Goal: Navigation & Orientation: Find specific page/section

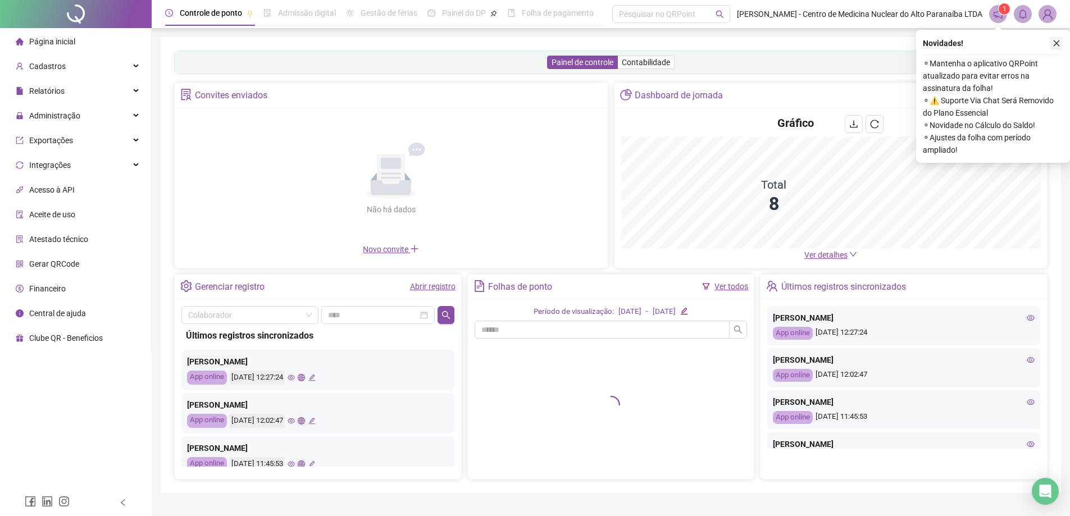
click at [1055, 43] on icon "close" at bounding box center [1056, 43] width 8 height 8
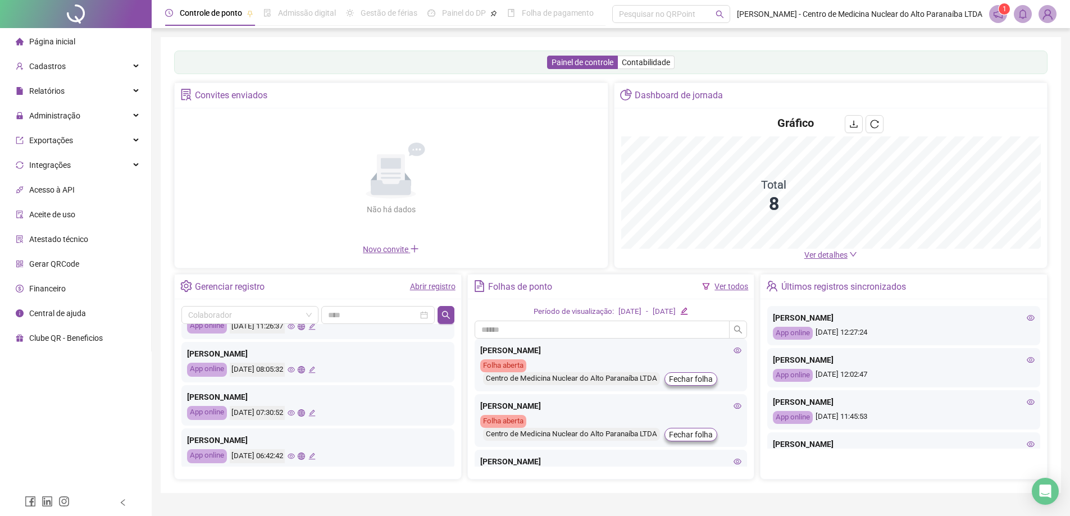
scroll to position [225, 0]
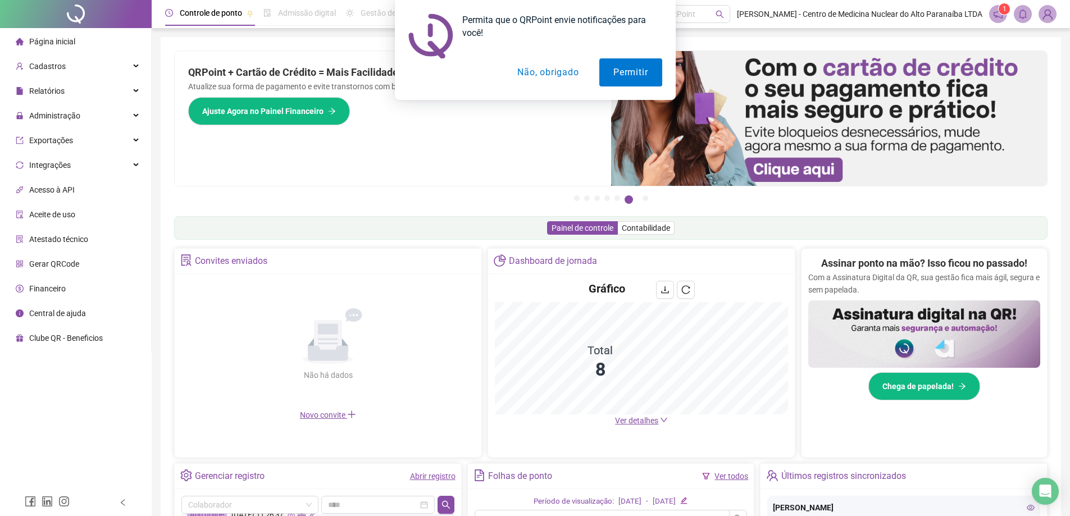
drag, startPoint x: 573, startPoint y: 78, endPoint x: 567, endPoint y: 76, distance: 5.7
click at [573, 76] on button "Não, obrigado" at bounding box center [547, 72] width 89 height 28
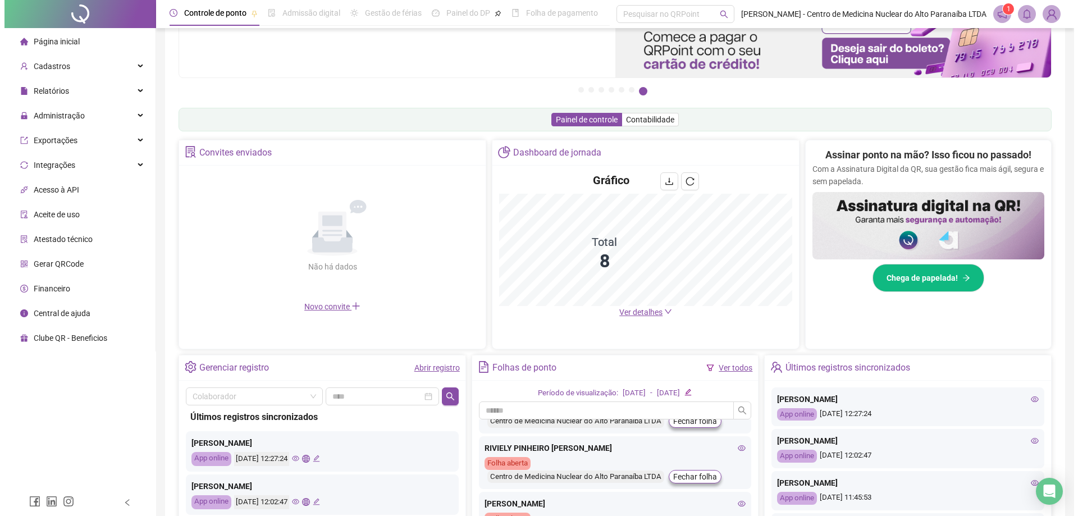
scroll to position [0, 0]
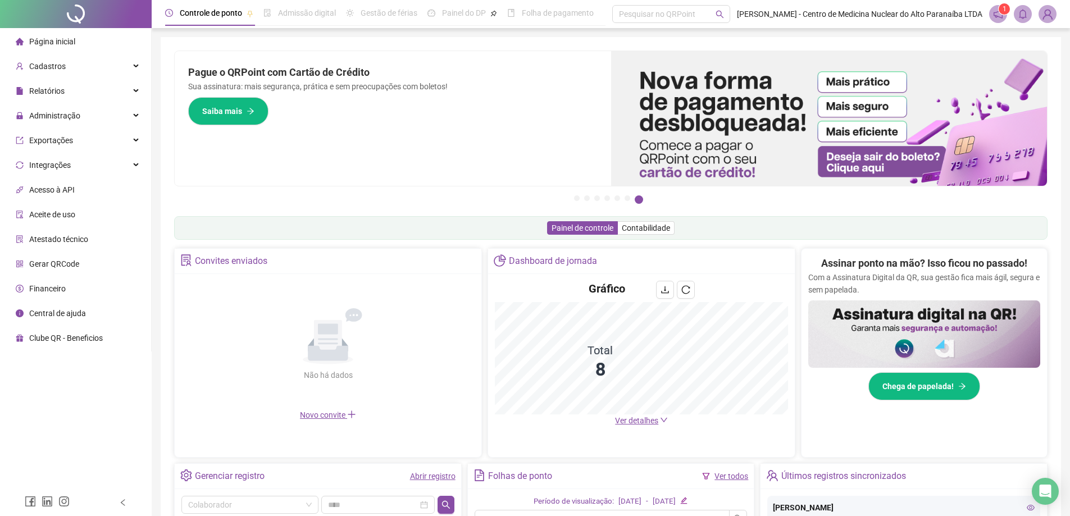
click at [995, 11] on icon "notification" at bounding box center [998, 14] width 10 height 10
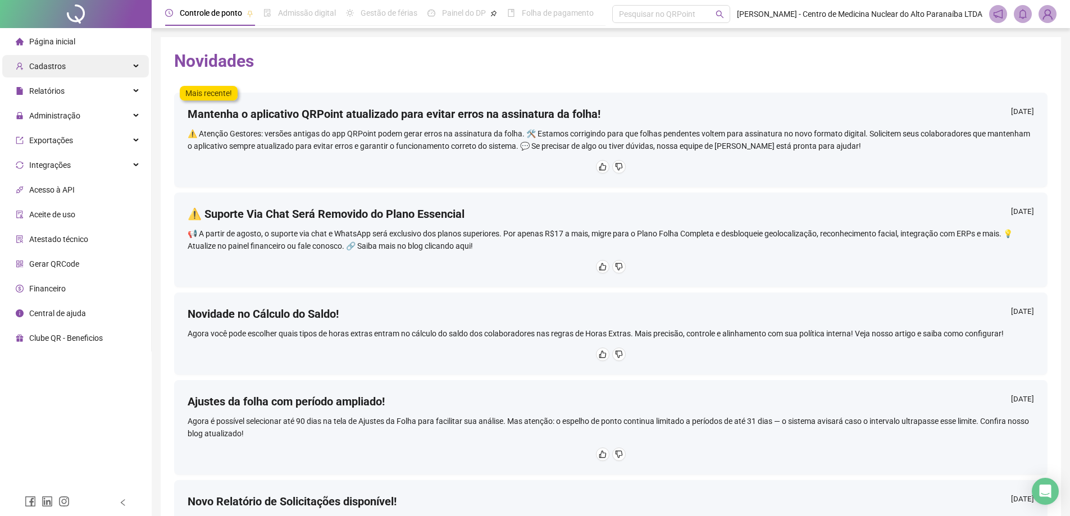
click at [81, 68] on div "Cadastros" at bounding box center [75, 66] width 147 height 22
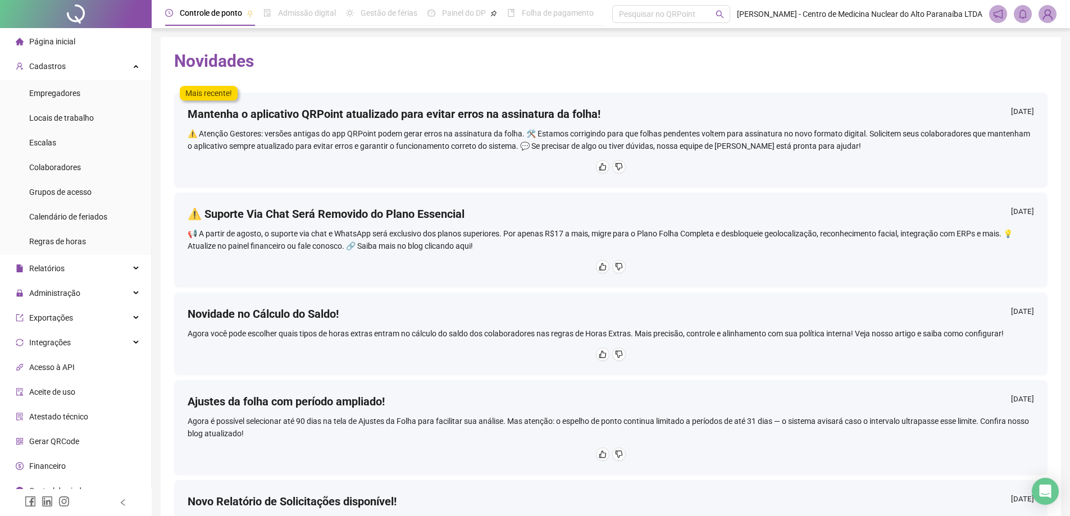
click at [65, 46] on span "Página inicial" at bounding box center [52, 41] width 46 height 9
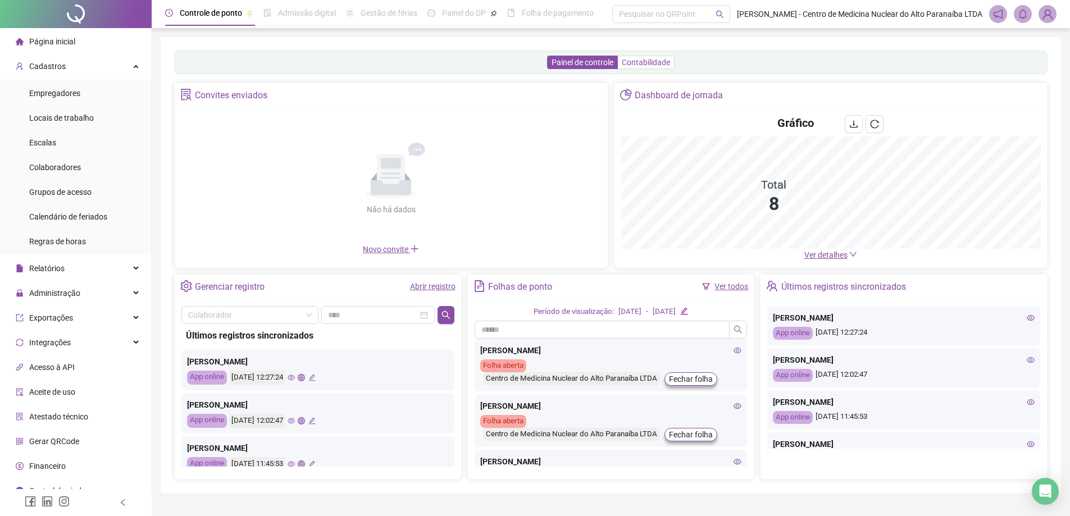
click at [637, 65] on span "Contabilidade" at bounding box center [646, 62] width 48 height 9
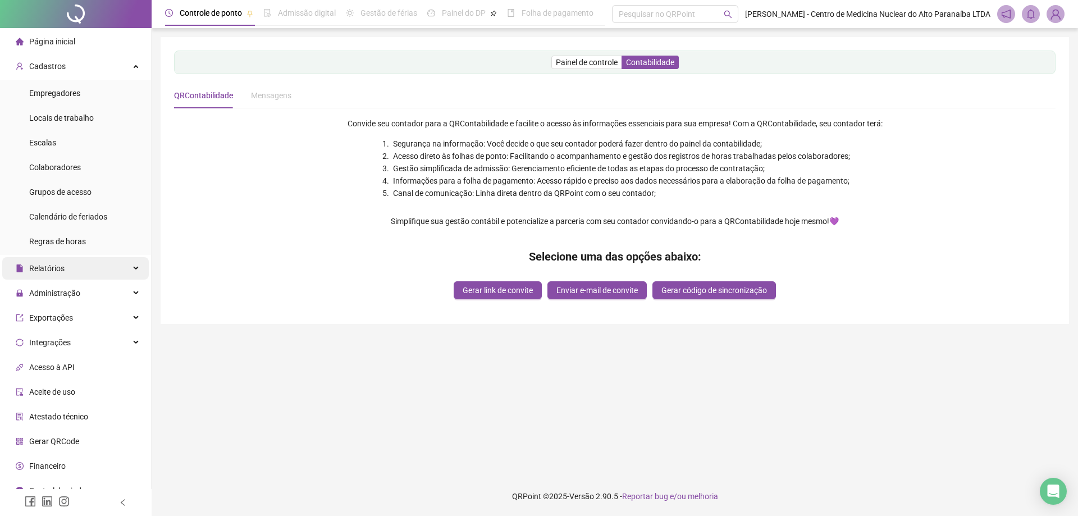
click at [59, 269] on span "Relatórios" at bounding box center [46, 268] width 35 height 9
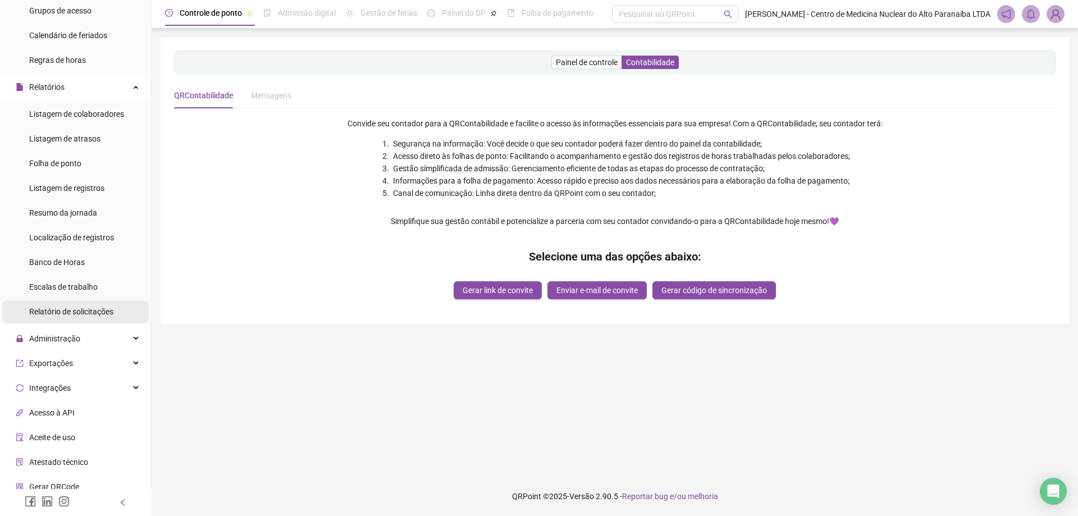
scroll to position [225, 0]
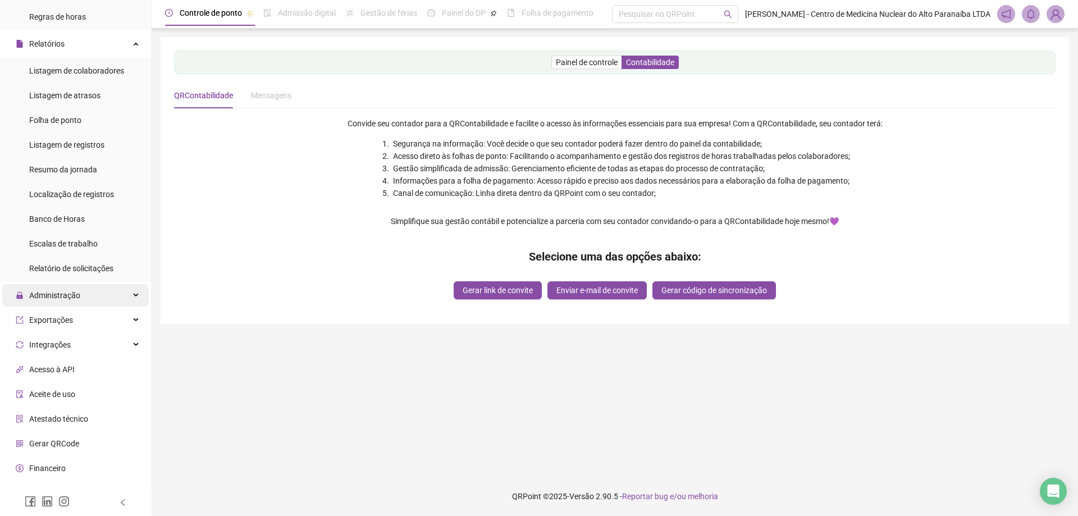
click at [65, 291] on span "Administração" at bounding box center [54, 295] width 51 height 9
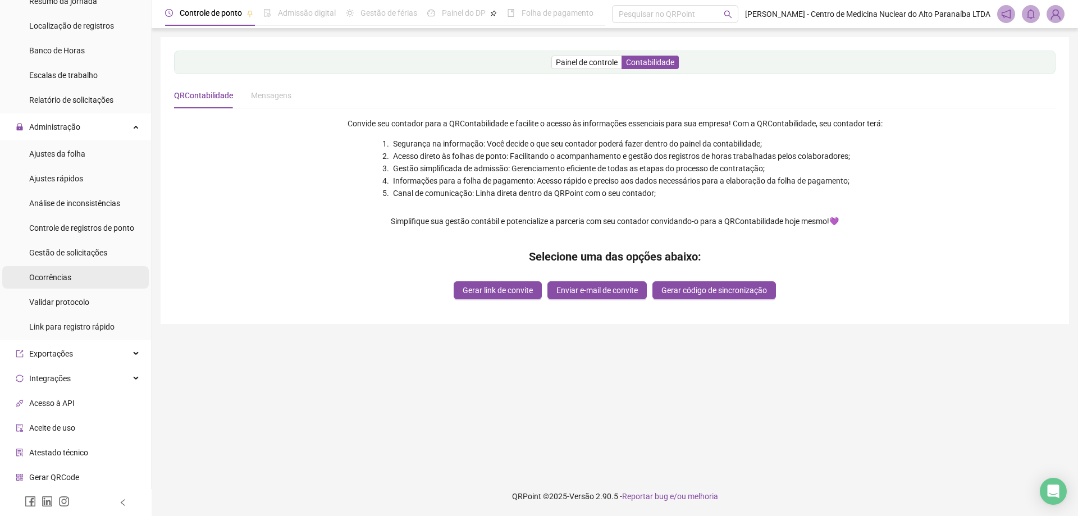
scroll to position [442, 0]
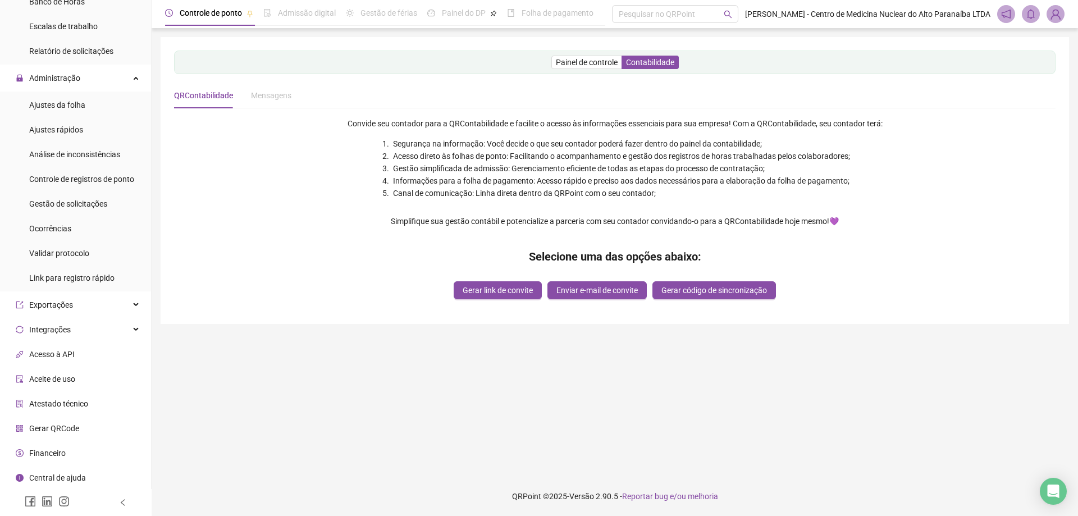
click at [92, 350] on li "Acesso à API" at bounding box center [75, 354] width 147 height 22
